Goal: Task Accomplishment & Management: Use online tool/utility

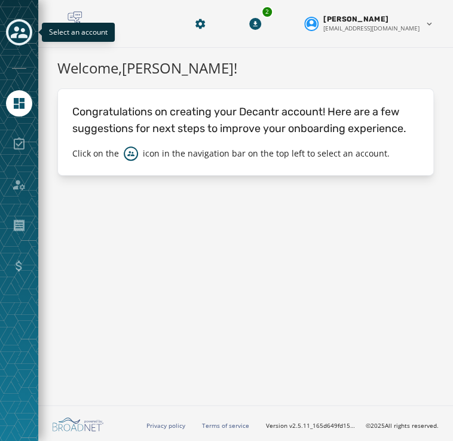
click at [22, 33] on icon "Toggle account select drawer" at bounding box center [19, 32] width 17 height 17
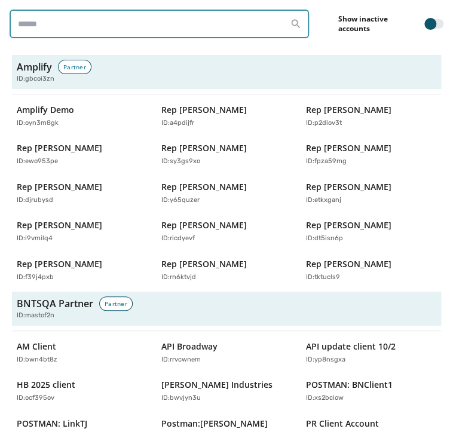
click at [53, 17] on input "search" at bounding box center [159, 24] width 299 height 29
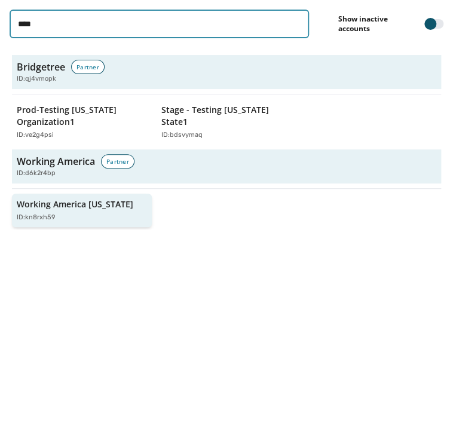
type input "****"
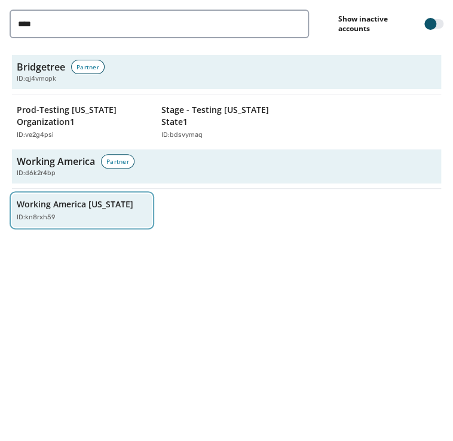
click at [29, 207] on p "Working America [US_STATE]" at bounding box center [75, 204] width 116 height 12
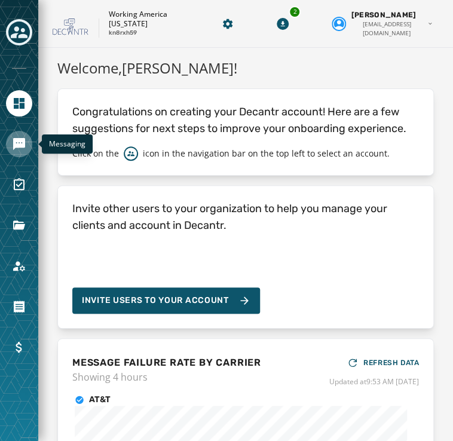
click at [26, 139] on link "Navigate to Messaging" at bounding box center [19, 144] width 26 height 26
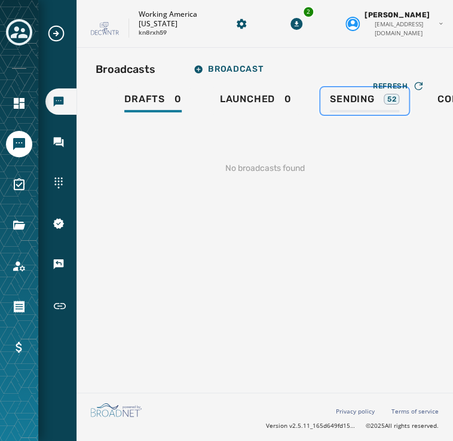
click at [354, 90] on link "Sending 52" at bounding box center [364, 100] width 88 height 27
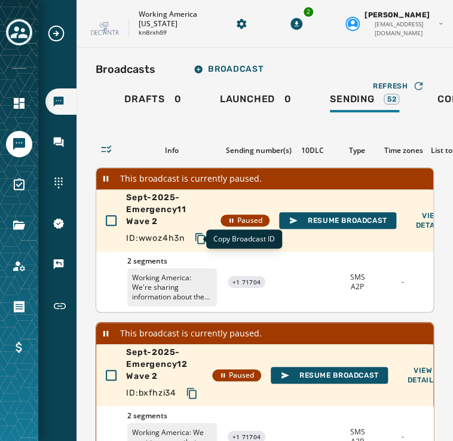
click at [194, 239] on icon "Copy text to clipboard" at bounding box center [200, 238] width 12 height 12
click at [194, 240] on icon "Copy text to clipboard" at bounding box center [200, 238] width 12 height 12
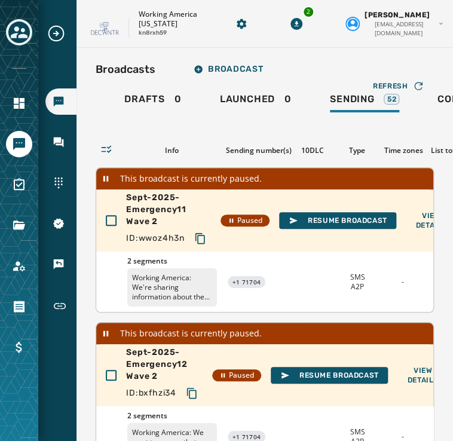
click at [186, 399] on icon "Copy text to clipboard" at bounding box center [192, 393] width 12 height 12
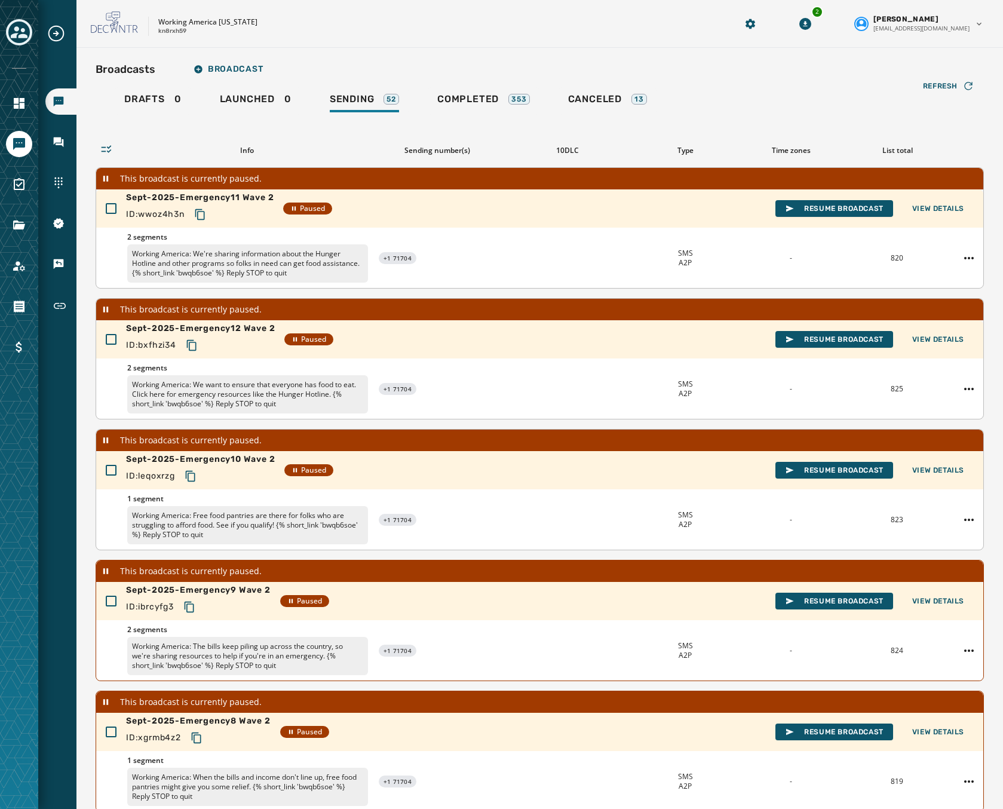
click at [194, 440] on icon "Copy text to clipboard" at bounding box center [191, 476] width 12 height 12
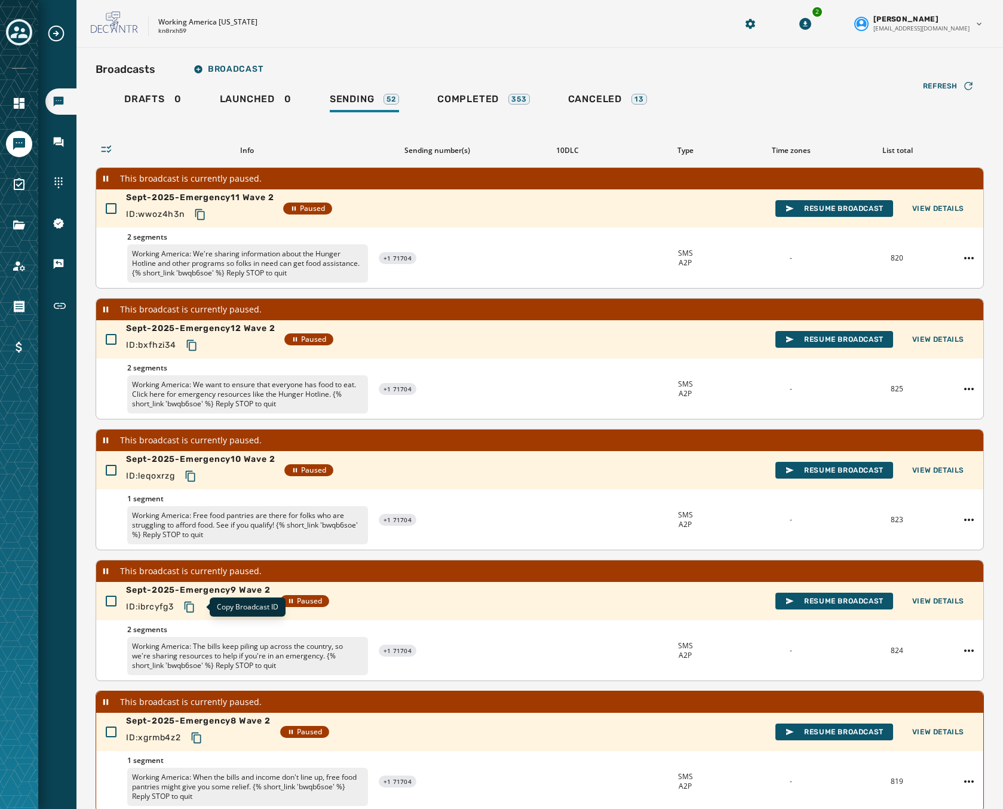
click at [195, 440] on icon "Copy text to clipboard" at bounding box center [189, 607] width 12 height 12
click at [198, 440] on icon "Copy text to clipboard" at bounding box center [197, 738] width 12 height 12
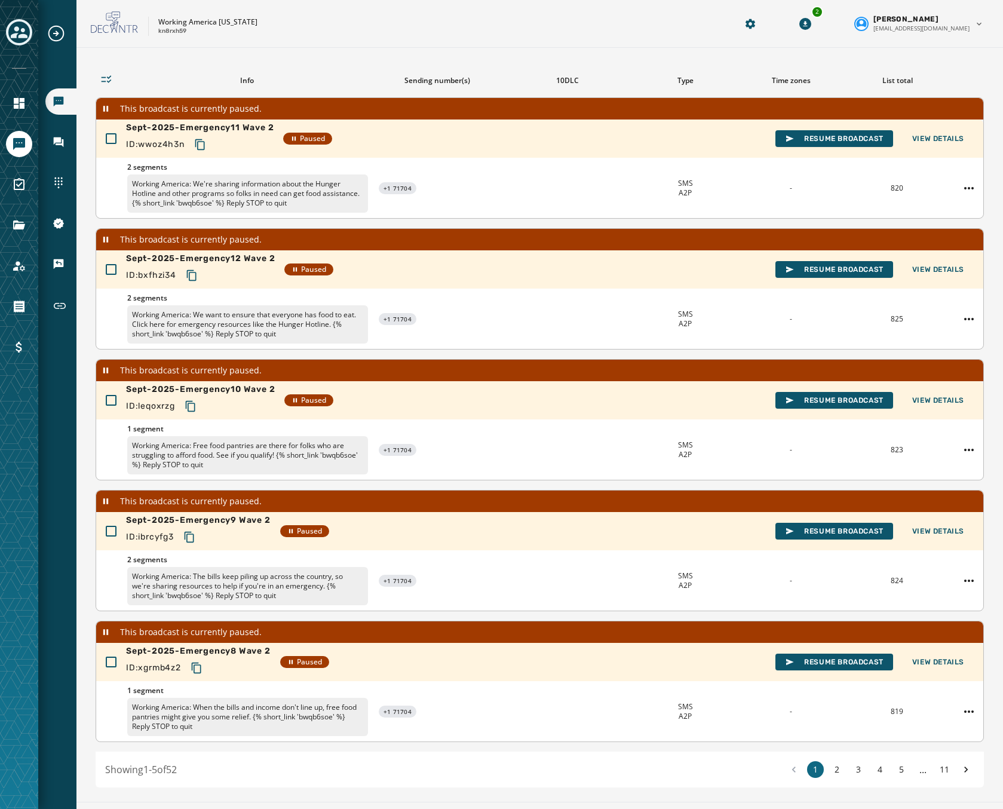
scroll to position [99, 0]
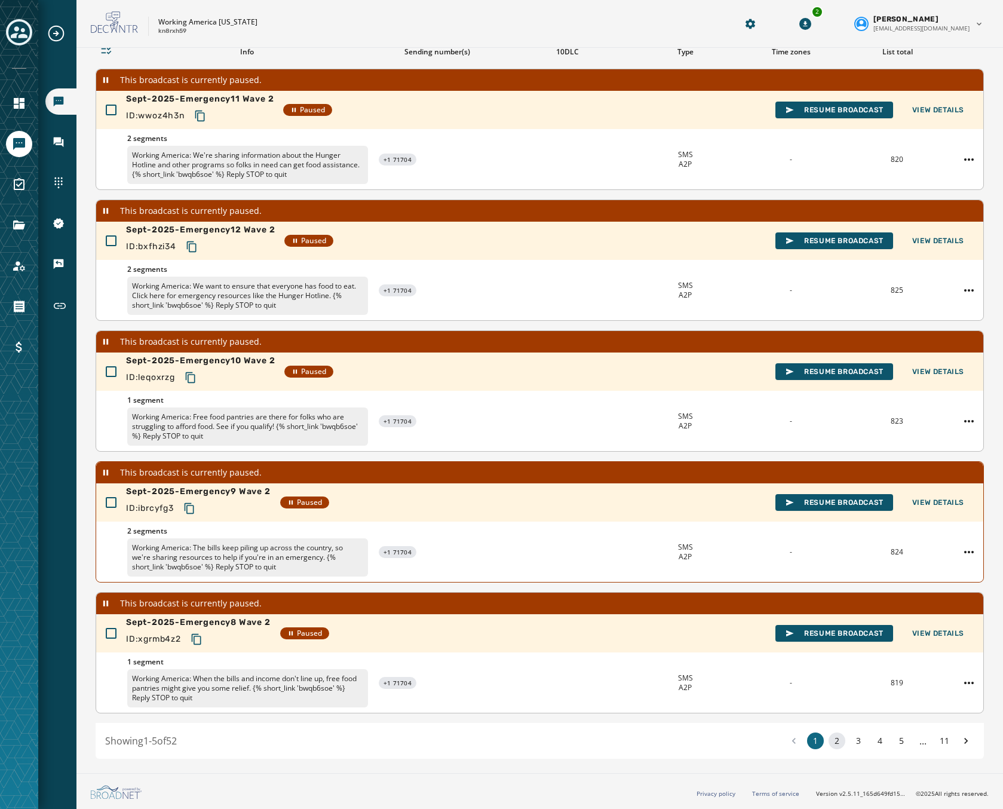
click at [452, 440] on button "2" at bounding box center [837, 740] width 17 height 17
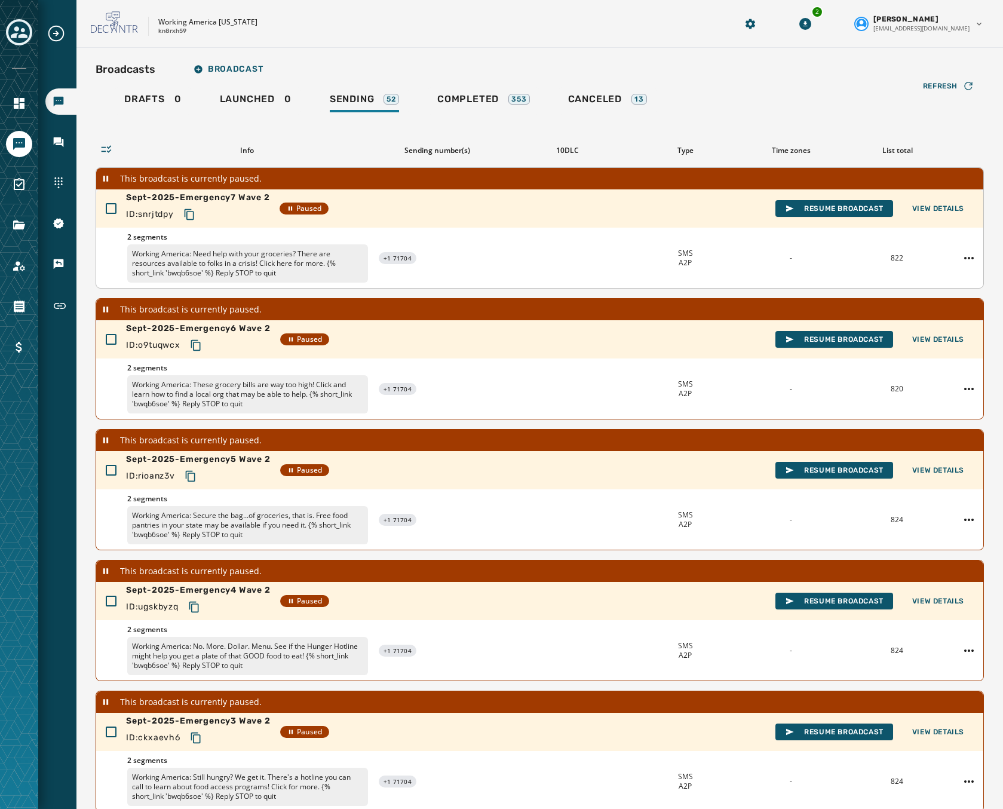
click at [188, 215] on icon "Copy text to clipboard" at bounding box center [189, 214] width 10 height 11
click at [213, 347] on div "ID: o9tuqwcx" at bounding box center [198, 346] width 145 height 22
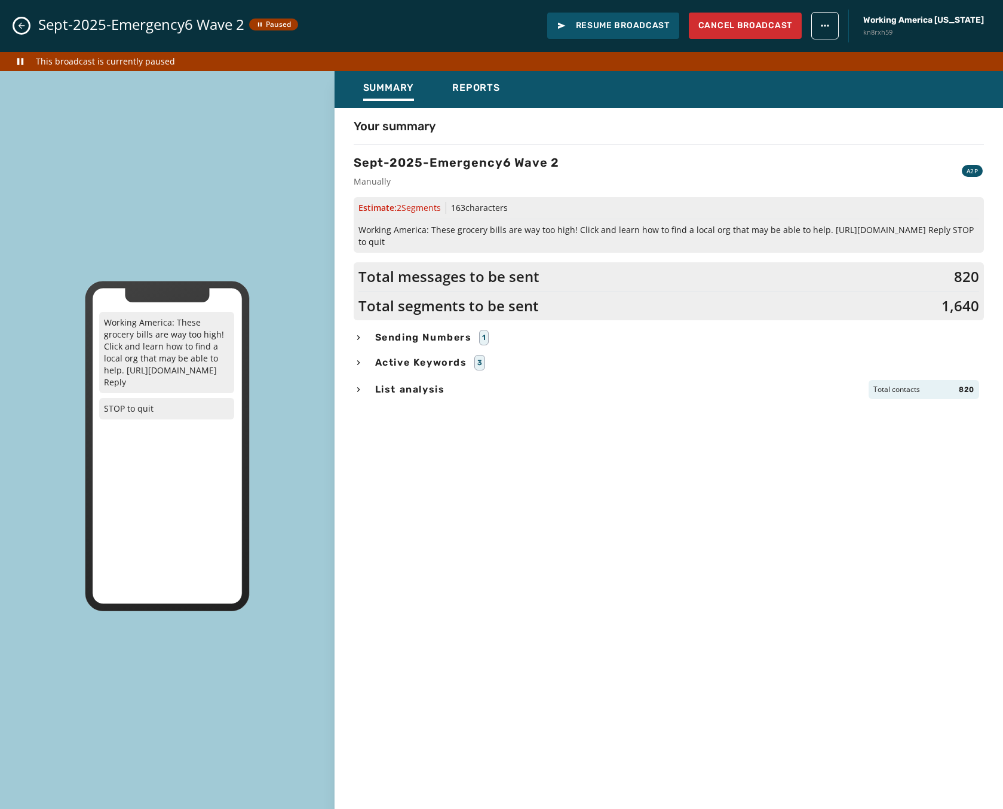
click at [25, 24] on icon "Close admin drawer" at bounding box center [22, 26] width 10 height 10
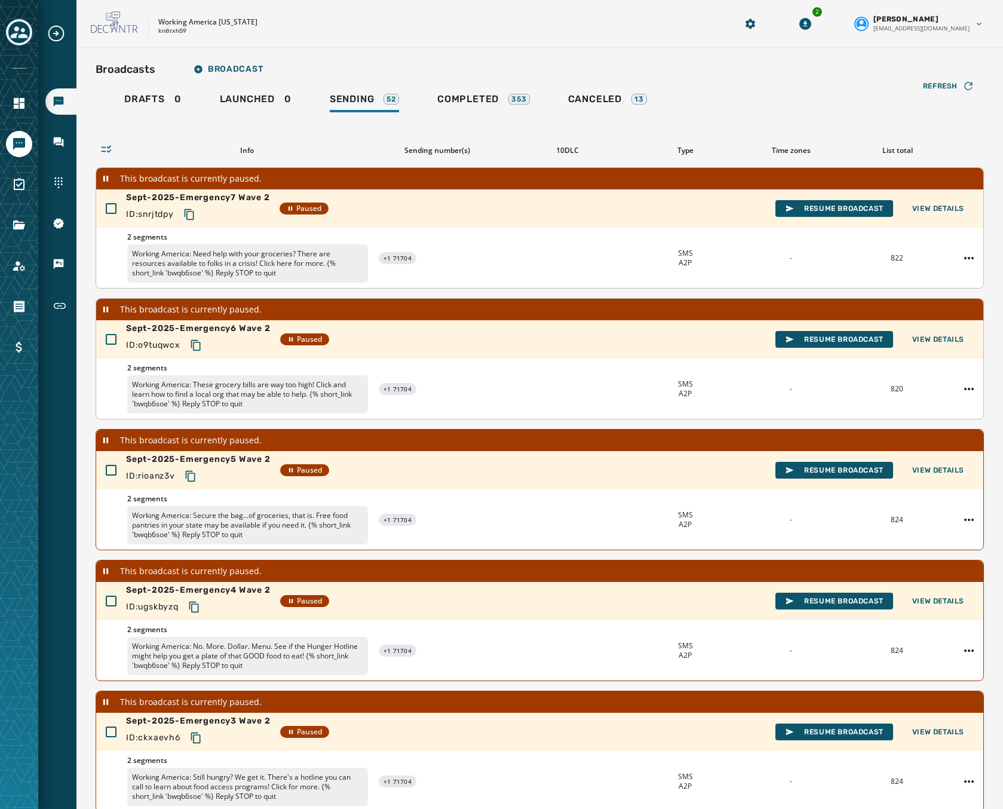
click at [193, 343] on icon "Copy text to clipboard" at bounding box center [196, 345] width 12 height 12
click at [195, 440] on icon "Copy text to clipboard" at bounding box center [194, 607] width 10 height 11
